Goal: Check status: Check status

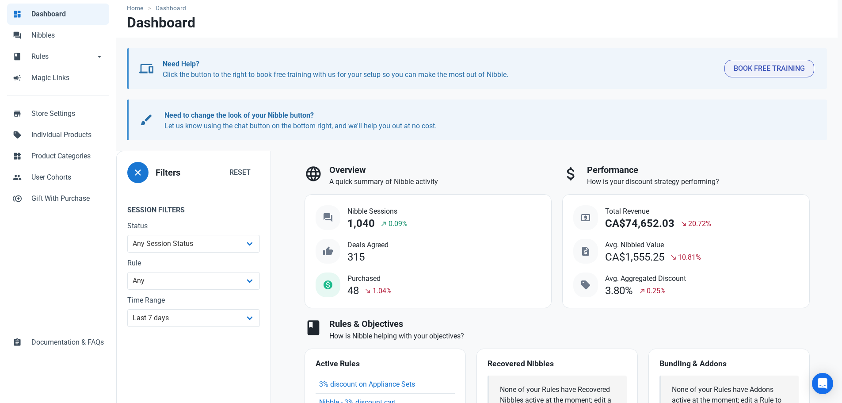
scroll to position [88, 0]
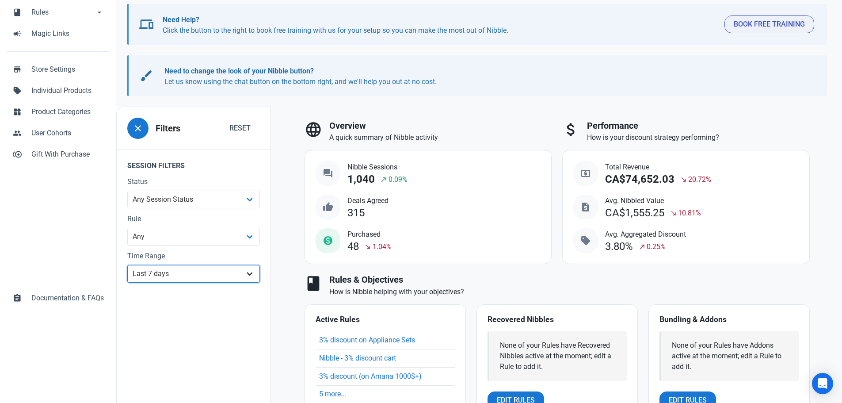
click at [251, 243] on select "All Time Last day Last 7 days Last 30 days Last 90 days Last 180 days Last 365 …" at bounding box center [193, 274] width 133 height 18
select select "custom"
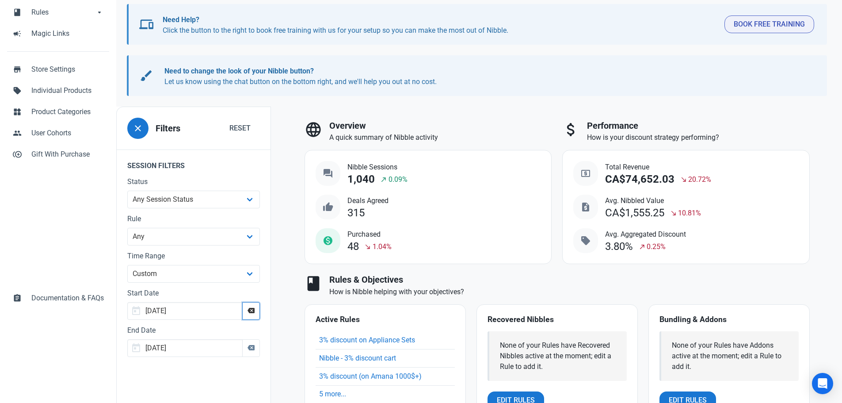
click at [254, 243] on icon "button" at bounding box center [251, 310] width 7 height 11
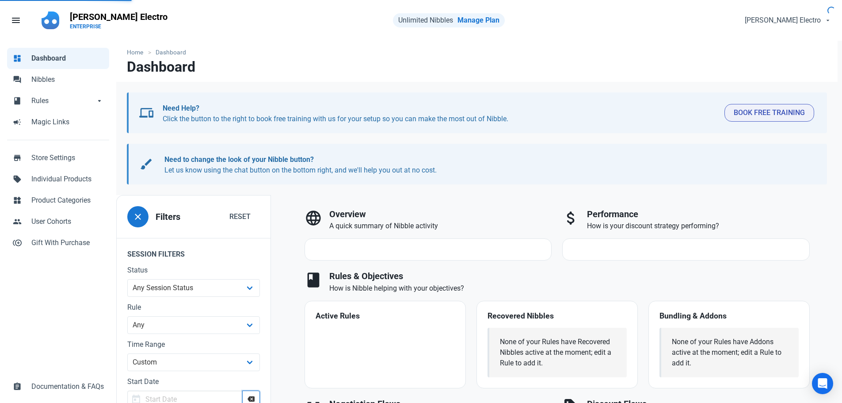
scroll to position [88, 0]
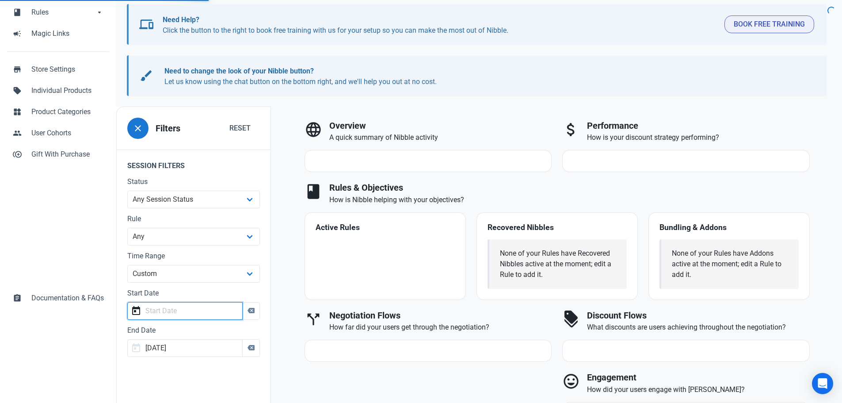
click at [202, 243] on input "text" at bounding box center [184, 311] width 115 height 18
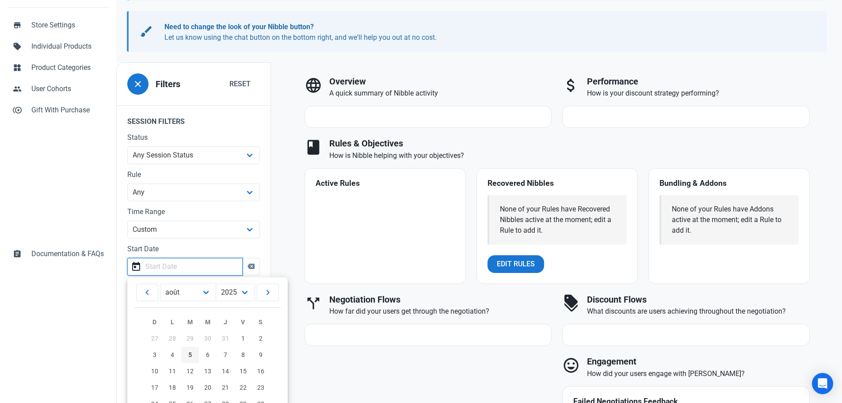
scroll to position [177, 0]
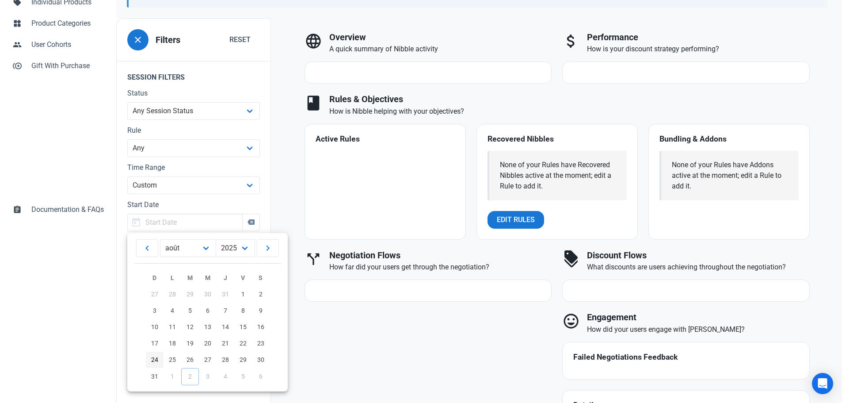
click at [156, 243] on span "24" at bounding box center [154, 359] width 7 height 7
type input "[DATE]"
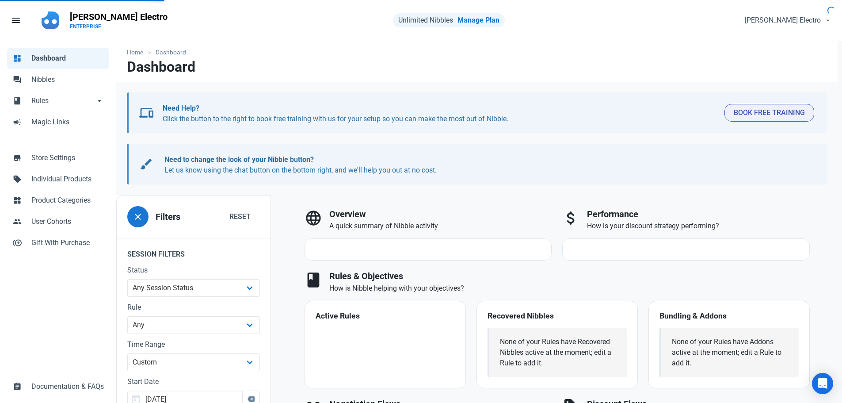
scroll to position [88, 0]
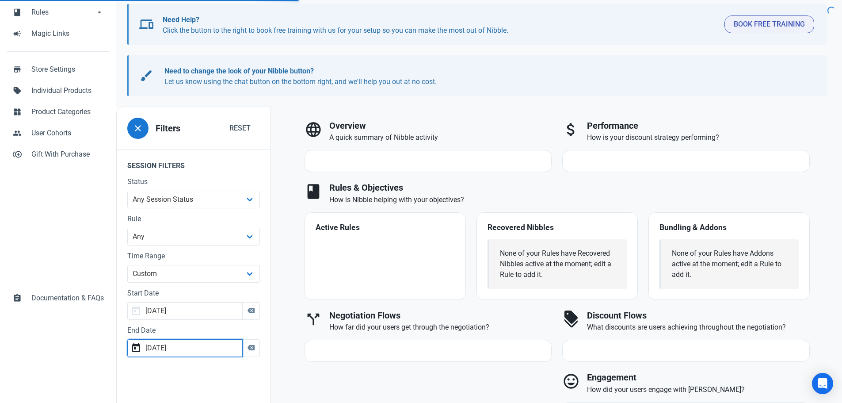
click at [217, 243] on input "[DATE]" at bounding box center [184, 348] width 115 height 18
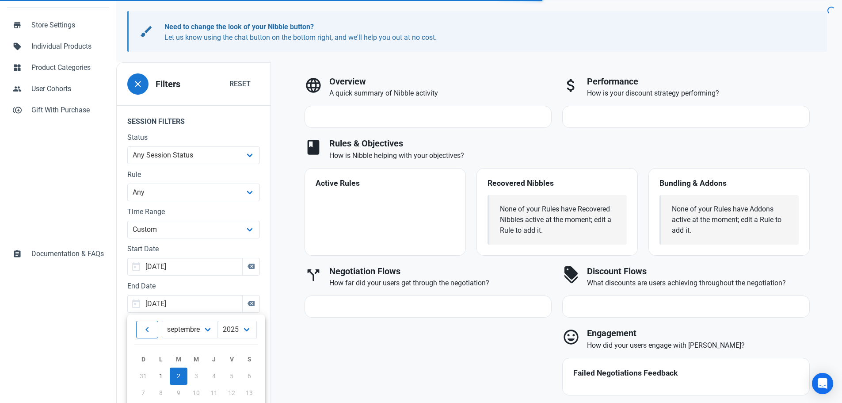
click at [143, 243] on icon at bounding box center [147, 329] width 11 height 16
select select "7"
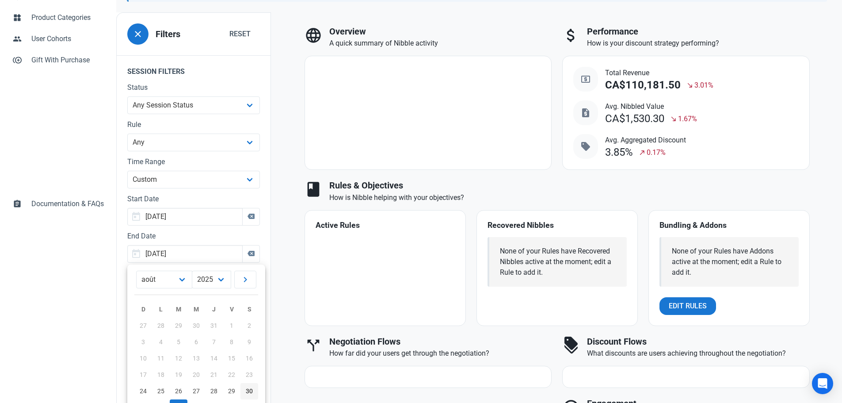
click at [247, 243] on span "30" at bounding box center [249, 390] width 7 height 7
type input "[DATE]"
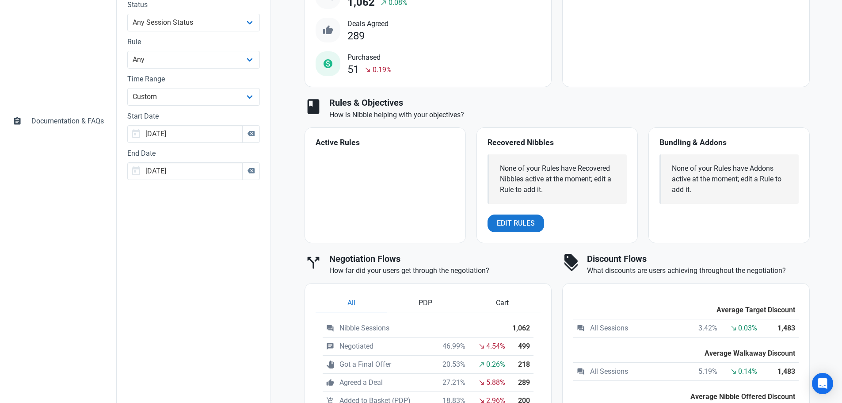
scroll to position [398, 0]
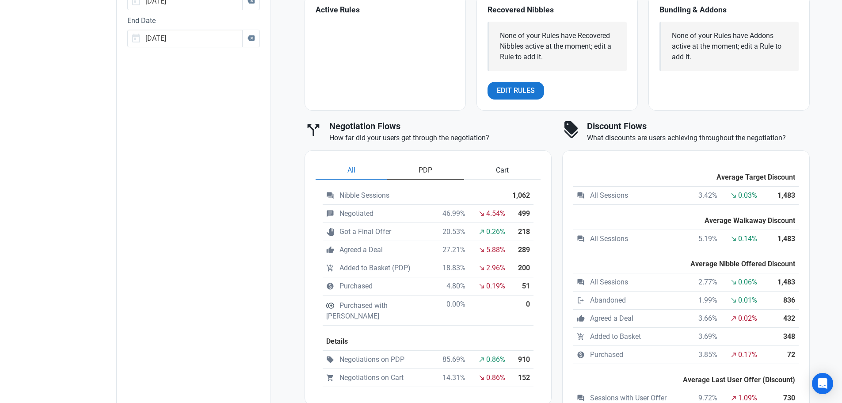
click at [422, 168] on span "PDP" at bounding box center [426, 170] width 14 height 11
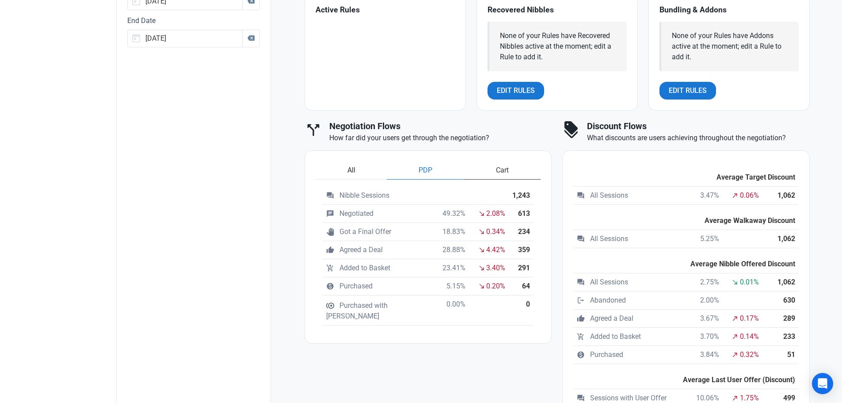
click at [501, 170] on span "Cart" at bounding box center [502, 170] width 13 height 11
click at [420, 167] on span "PDP" at bounding box center [426, 170] width 14 height 11
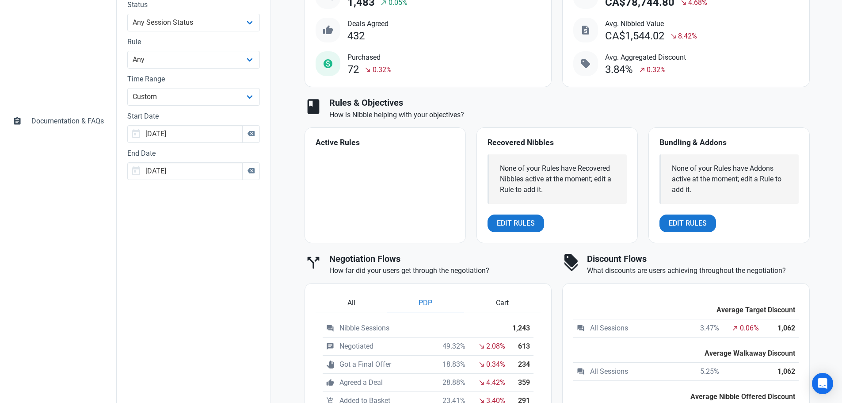
scroll to position [309, 0]
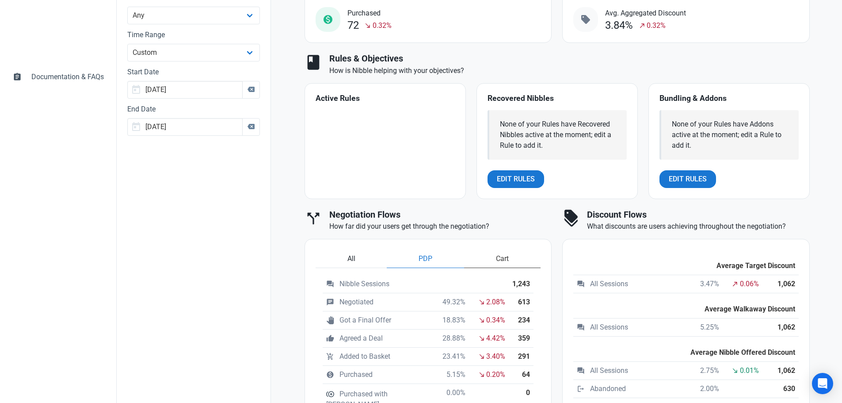
click at [506, 243] on span "Cart" at bounding box center [502, 258] width 13 height 11
click at [417, 243] on link "PDP" at bounding box center [425, 259] width 77 height 18
click at [502, 243] on span "Cart" at bounding box center [502, 258] width 13 height 11
click at [424, 243] on span "PDP" at bounding box center [426, 258] width 14 height 11
click at [498, 243] on span "Cart" at bounding box center [502, 258] width 13 height 11
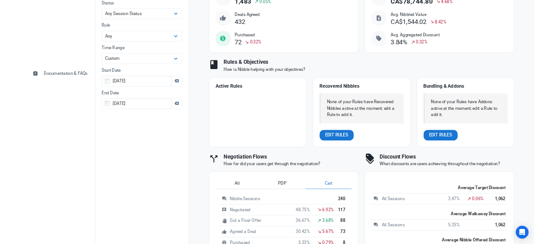
scroll to position [177, 0]
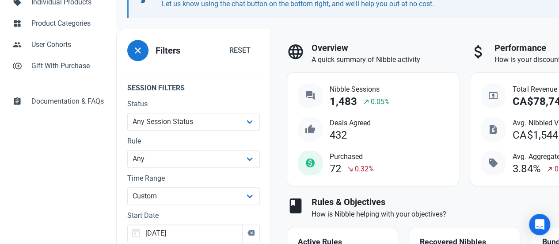
drag, startPoint x: 434, startPoint y: 133, endPoint x: 380, endPoint y: 130, distance: 54.5
click at [380, 130] on div "question_answer Nibble Sessions 1,483 north_east 0.05% thumb_up Deals Agreed 43…" at bounding box center [373, 129] width 150 height 92
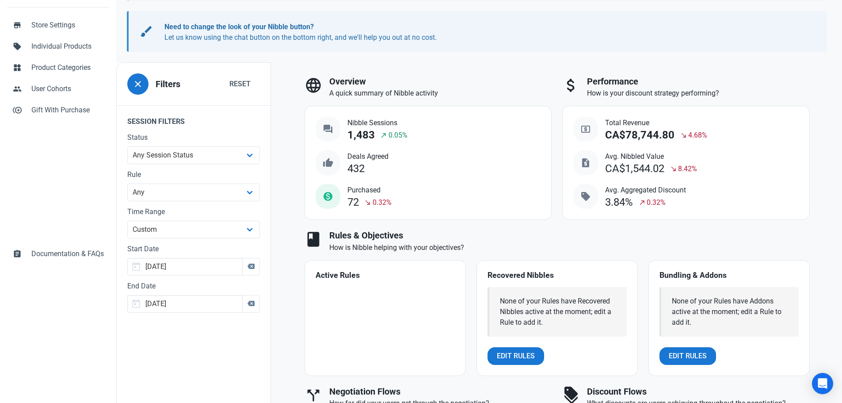
scroll to position [354, 0]
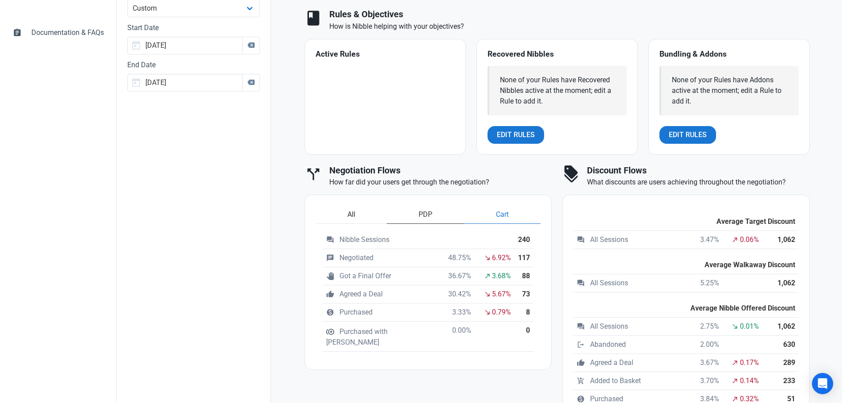
click at [425, 217] on span "PDP" at bounding box center [426, 214] width 14 height 11
click at [346, 213] on link "All" at bounding box center [352, 215] width 72 height 18
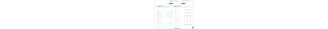
scroll to position [486, 0]
